Goal: Task Accomplishment & Management: Complete application form

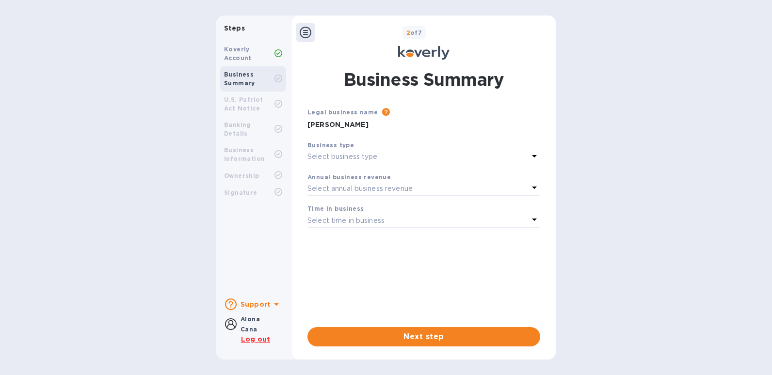
click at [253, 49] on div "Koverly Account" at bounding box center [249, 53] width 50 height 17
click at [249, 319] on b "Alona Cana" at bounding box center [249, 324] width 19 height 17
click at [437, 330] on button "Next step" at bounding box center [423, 336] width 233 height 19
click at [252, 58] on div "Koverly Account" at bounding box center [249, 53] width 50 height 17
click at [245, 323] on b "Alona Cana" at bounding box center [249, 324] width 19 height 17
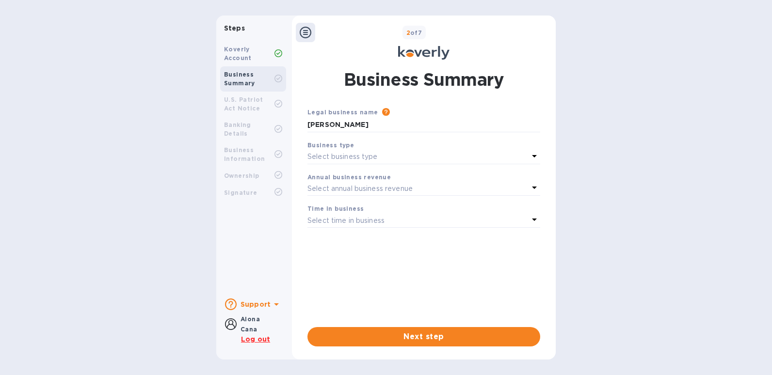
click at [274, 306] on icon at bounding box center [277, 305] width 12 height 12
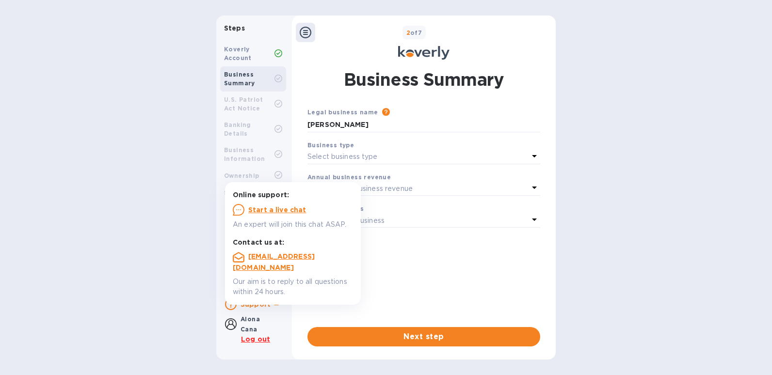
click at [245, 325] on div "Alona Cana" at bounding box center [249, 324] width 19 height 20
drag, startPoint x: 245, startPoint y: 325, endPoint x: 229, endPoint y: 326, distance: 16.0
click at [229, 326] on icon at bounding box center [231, 325] width 12 height 12
click at [226, 325] on icon at bounding box center [231, 325] width 12 height 12
click at [263, 343] on u "Log out" at bounding box center [255, 339] width 29 height 8
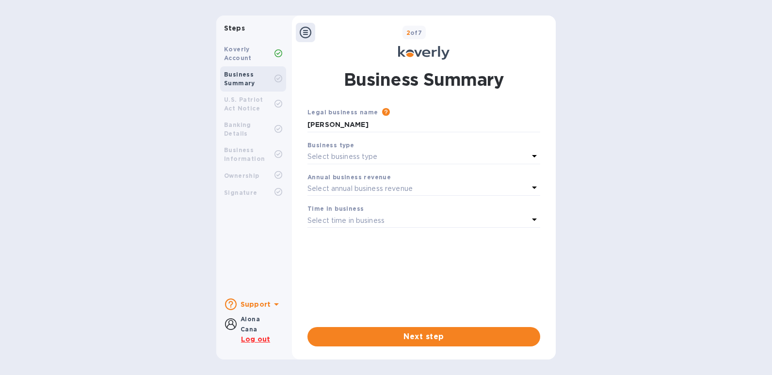
drag, startPoint x: 680, startPoint y: 290, endPoint x: 734, endPoint y: 300, distance: 54.7
click at [683, 291] on div "Steps Koverly Account Business Summary U.S. Patriot Act Notice Banking Details …" at bounding box center [386, 188] width 772 height 344
click at [635, 144] on div "Steps Koverly Account Business Summary U.S. Patriot Act Notice Banking Details …" at bounding box center [386, 188] width 772 height 344
click at [297, 35] on div at bounding box center [305, 32] width 19 height 19
click at [306, 32] on icon at bounding box center [306, 33] width 12 height 12
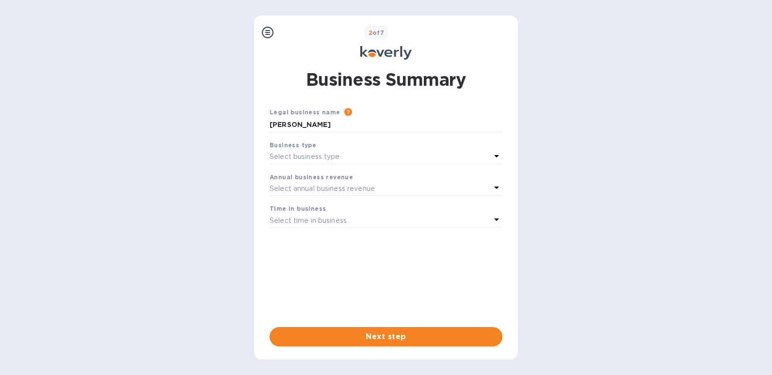
click at [266, 32] on icon at bounding box center [268, 33] width 12 height 12
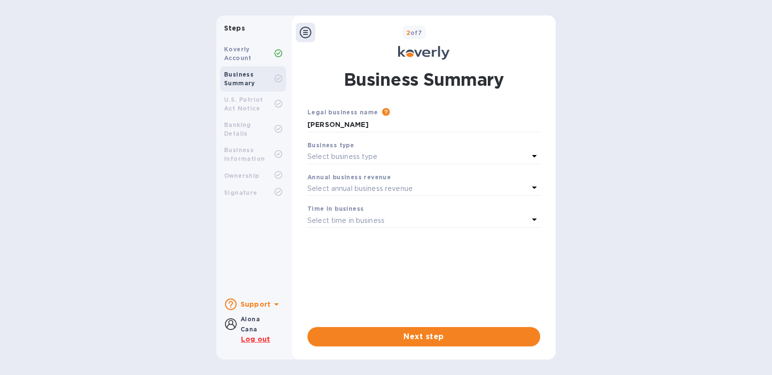
click at [275, 304] on icon at bounding box center [276, 304] width 5 height 2
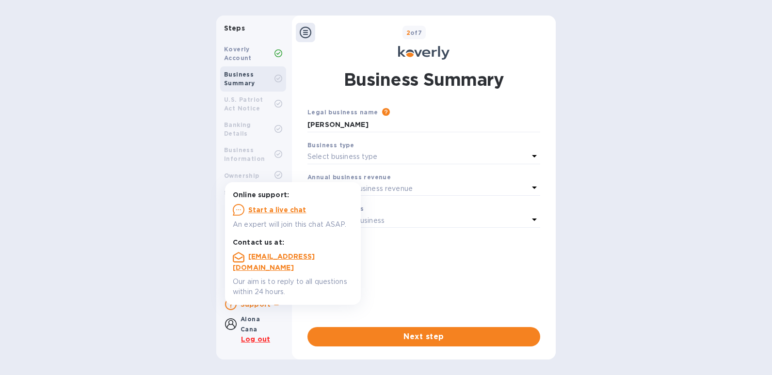
click at [446, 272] on div "Legal business name Please provide the legal name that appears on your SS-4 for…" at bounding box center [423, 209] width 233 height 205
click at [460, 250] on div "Legal business name Please provide the legal name that appears on your SS-4 for…" at bounding box center [423, 209] width 233 height 205
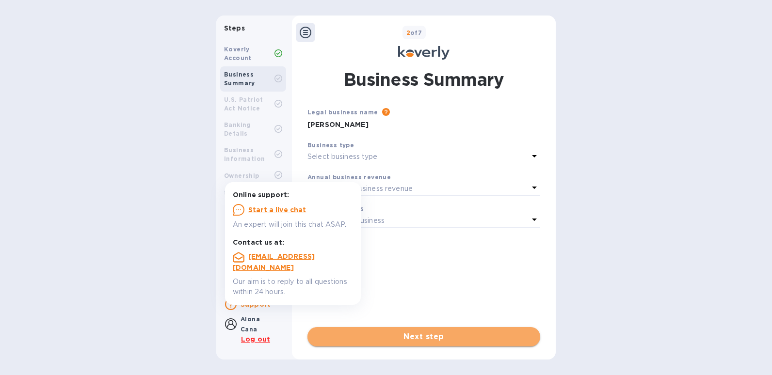
click at [462, 343] on button "Next step" at bounding box center [423, 336] width 233 height 19
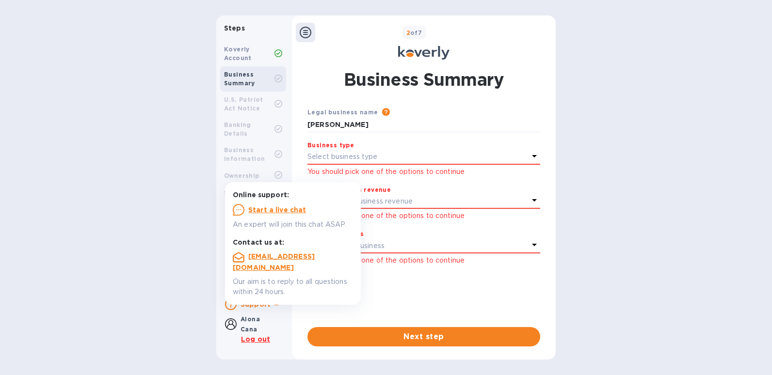
drag, startPoint x: 406, startPoint y: 168, endPoint x: 405, endPoint y: 156, distance: 11.7
click at [405, 165] on div "You should pick one of the options to continue" at bounding box center [423, 171] width 233 height 12
click at [406, 154] on div "Select business type" at bounding box center [417, 157] width 221 height 14
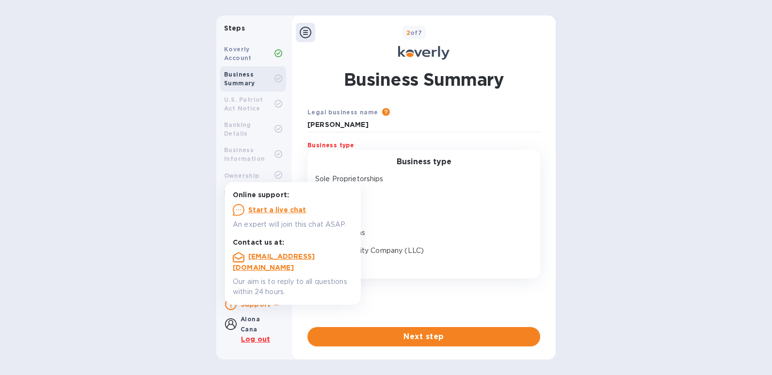
click at [355, 271] on body "Steps Koverly Account Business Summary U.S. Patriot Act Notice Banking Details …" at bounding box center [386, 187] width 772 height 375
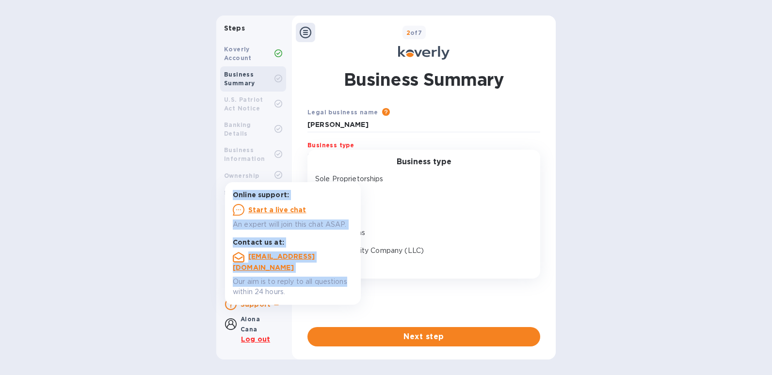
drag, startPoint x: 355, startPoint y: 271, endPoint x: 347, endPoint y: 282, distance: 13.5
click at [347, 283] on p "Our aim is to reply to all questions within 24 hours." at bounding box center [293, 287] width 120 height 20
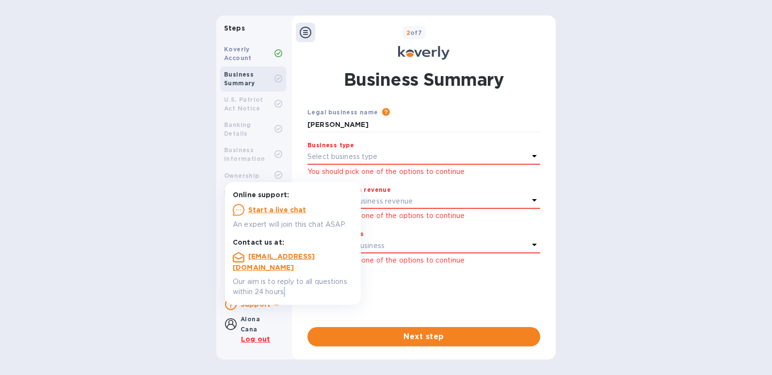
click at [347, 282] on p "Our aim is to reply to all questions within 24 hours." at bounding box center [293, 287] width 120 height 20
click at [308, 35] on icon at bounding box center [306, 33] width 12 height 12
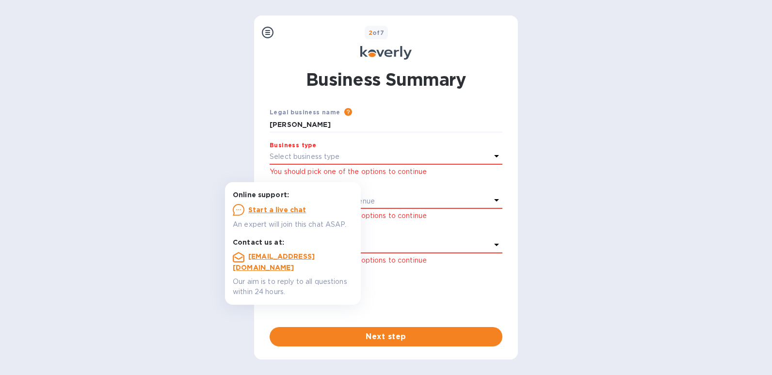
click at [308, 35] on div "2 of 7" at bounding box center [395, 33] width 237 height 14
click at [268, 35] on icon at bounding box center [268, 33] width 12 height 12
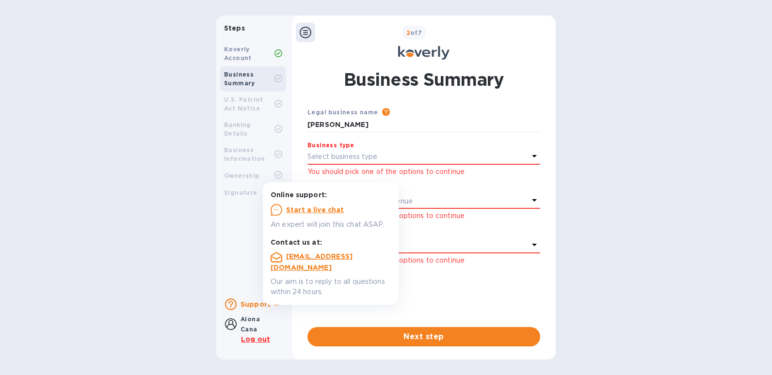
click at [476, 290] on div "Legal business name Please provide the legal name that appears on your SS-4 for…" at bounding box center [423, 209] width 233 height 205
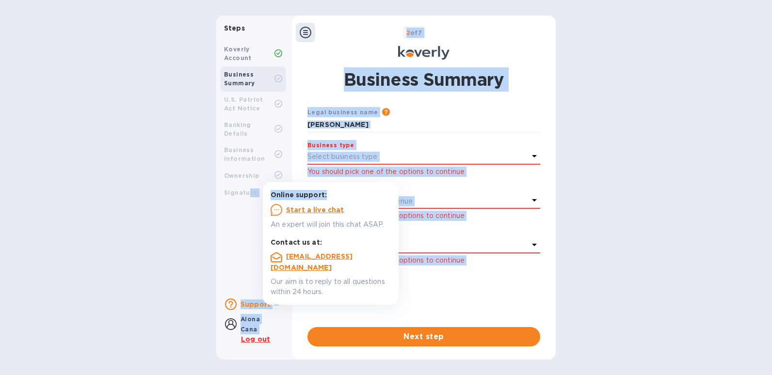
drag, startPoint x: 363, startPoint y: 195, endPoint x: 247, endPoint y: 228, distance: 119.9
click at [247, 228] on body "Steps Koverly Account Business Summary U.S. Patriot Act Notice Banking Details …" at bounding box center [386, 187] width 772 height 375
click at [277, 305] on icon at bounding box center [276, 304] width 5 height 2
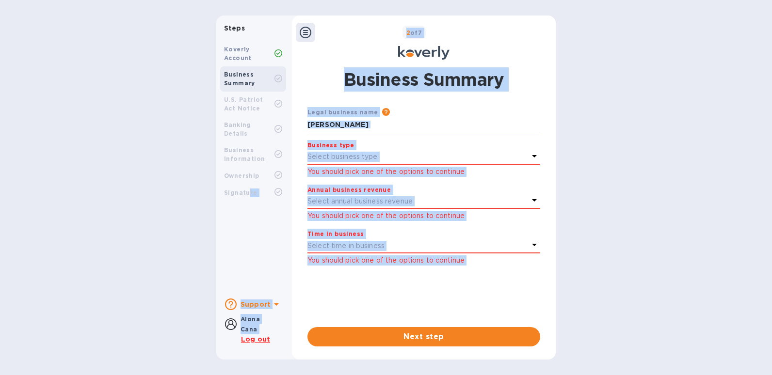
click at [350, 290] on div "Legal business name Please provide the legal name that appears on your SS-4 for…" at bounding box center [423, 209] width 233 height 205
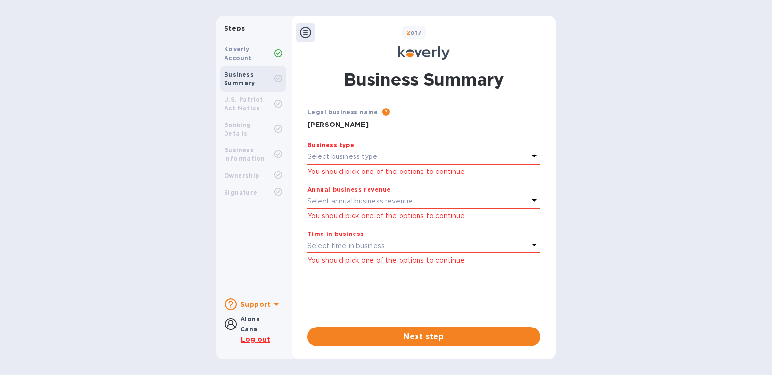
drag, startPoint x: 604, startPoint y: 87, endPoint x: 604, endPoint y: 81, distance: 5.3
click at [605, 85] on div "Steps Koverly Account Business Summary U.S. Patriot Act Notice Banking Details …" at bounding box center [386, 188] width 772 height 344
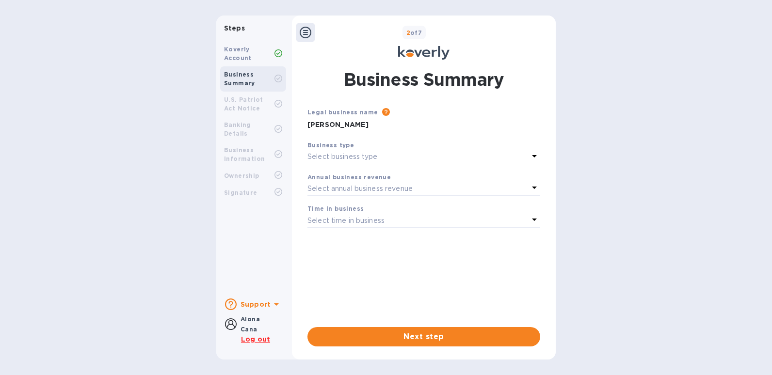
click at [273, 302] on icon at bounding box center [277, 305] width 12 height 12
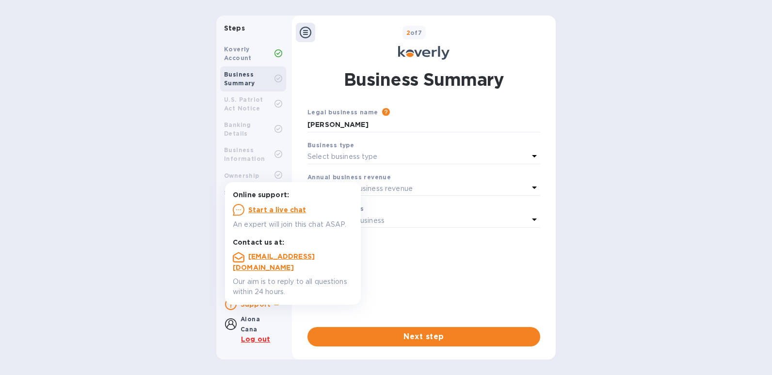
click at [276, 304] on icon at bounding box center [277, 305] width 12 height 12
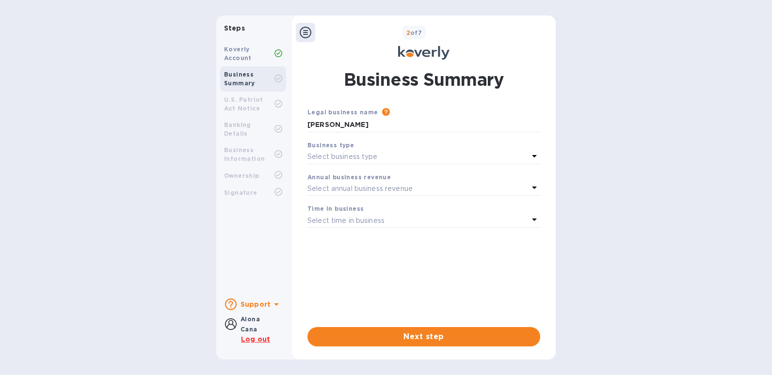
click at [227, 327] on icon at bounding box center [231, 325] width 12 height 12
click at [250, 172] on b "Ownership" at bounding box center [241, 175] width 35 height 7
click at [263, 104] on div "U.S. Patriot Act Notice" at bounding box center [249, 104] width 50 height 17
click at [662, 253] on div "Steps Koverly Account Business Summary U.S. Patriot Act Notice Banking Details …" at bounding box center [386, 188] width 772 height 344
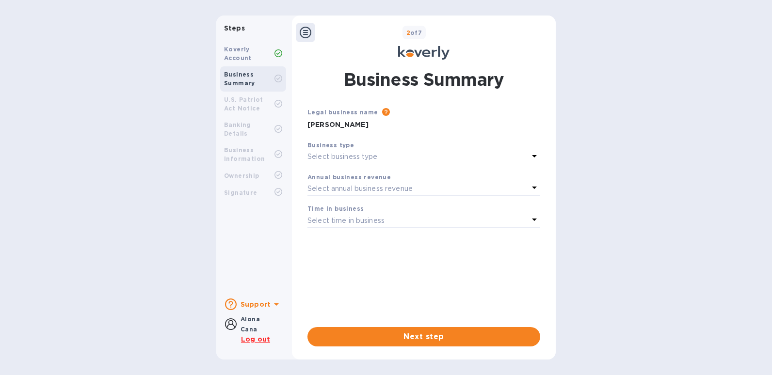
click at [719, 283] on div "Steps Koverly Account Business Summary U.S. Patriot Act Notice Banking Details …" at bounding box center [386, 188] width 772 height 344
click at [274, 302] on icon at bounding box center [277, 305] width 12 height 12
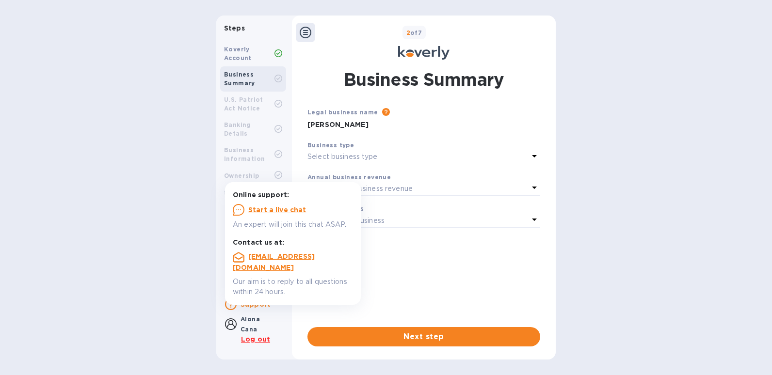
click at [303, 256] on b "[EMAIL_ADDRESS][DOMAIN_NAME]" at bounding box center [274, 262] width 82 height 19
click at [255, 257] on b "[EMAIL_ADDRESS][DOMAIN_NAME]" at bounding box center [274, 262] width 82 height 19
